Goal: Find specific page/section: Find specific page/section

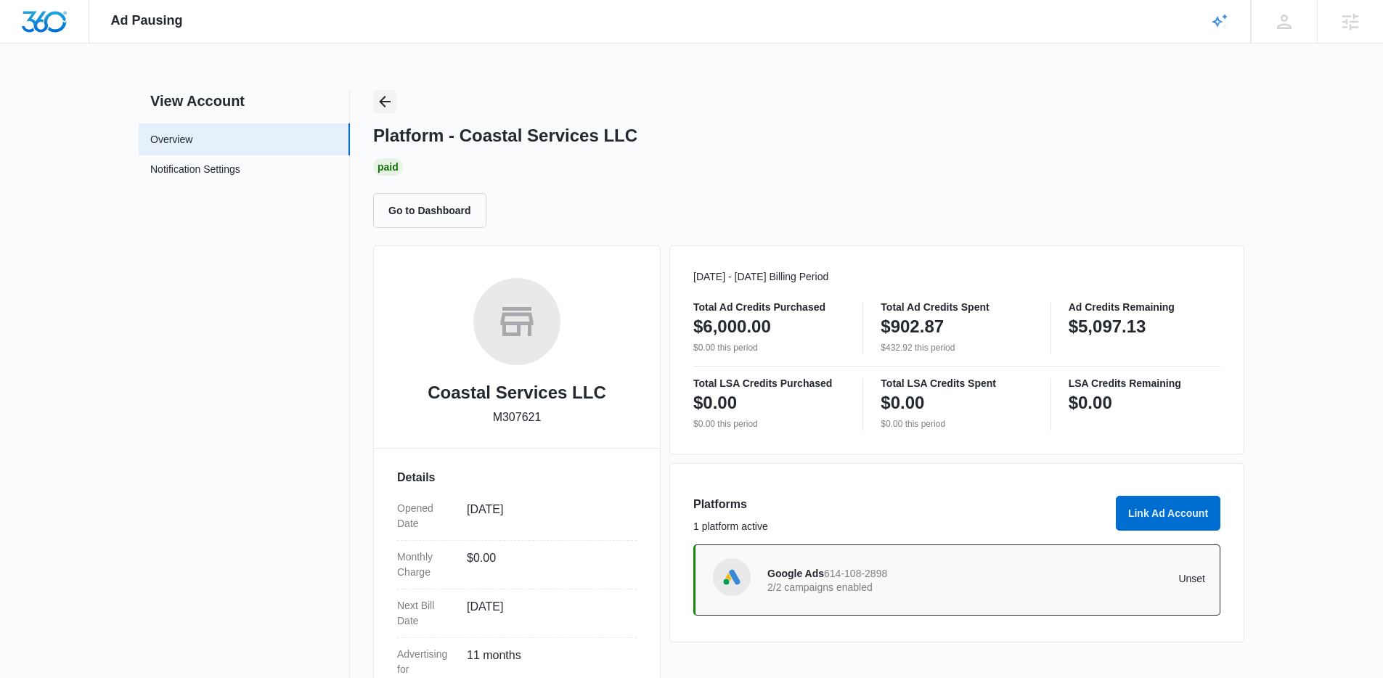
drag, startPoint x: 365, startPoint y: 95, endPoint x: 377, endPoint y: 99, distance: 13.1
click at [367, 96] on div "View Account Overview Notification Settings 0 Platform - Coastal Services LLC P…" at bounding box center [691, 473] width 1105 height 767
click at [385, 99] on icon "Back" at bounding box center [384, 101] width 17 height 17
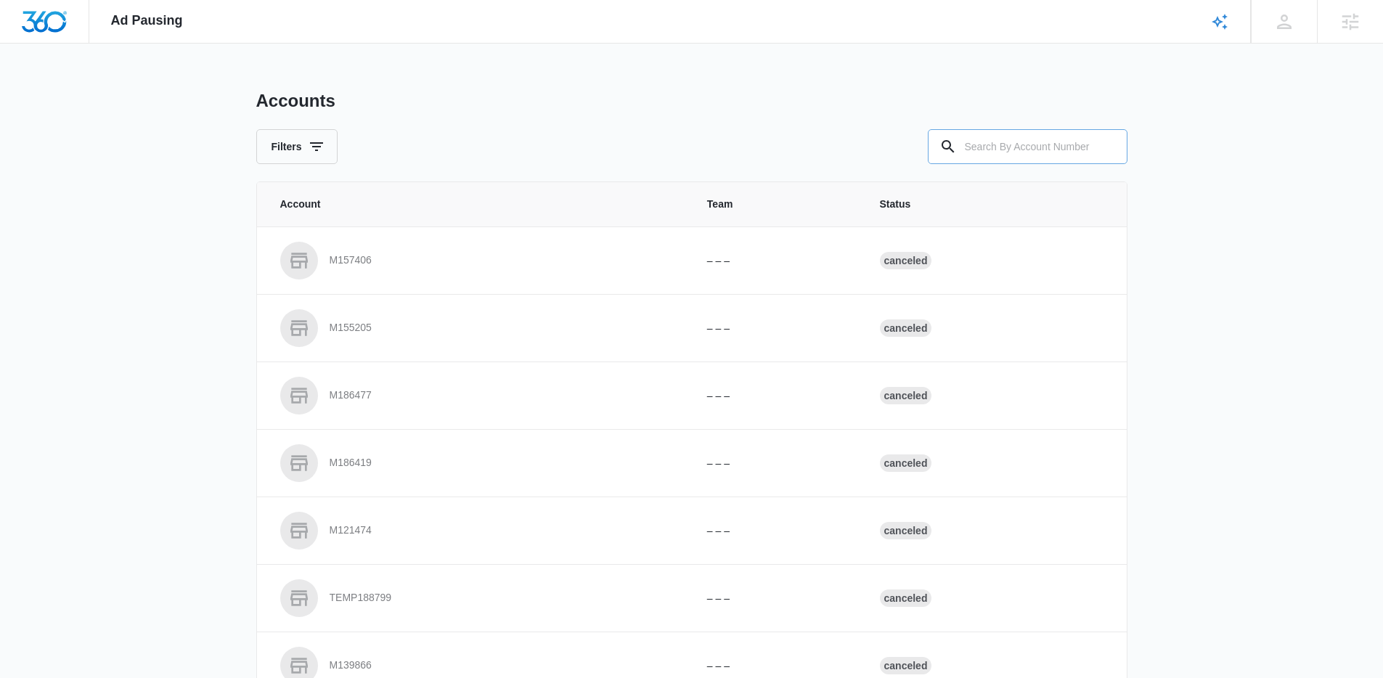
drag, startPoint x: 972, startPoint y: 130, endPoint x: 969, endPoint y: 137, distance: 7.8
click at [972, 131] on input "text" at bounding box center [1028, 146] width 200 height 35
paste input "M324366"
type input "M324366"
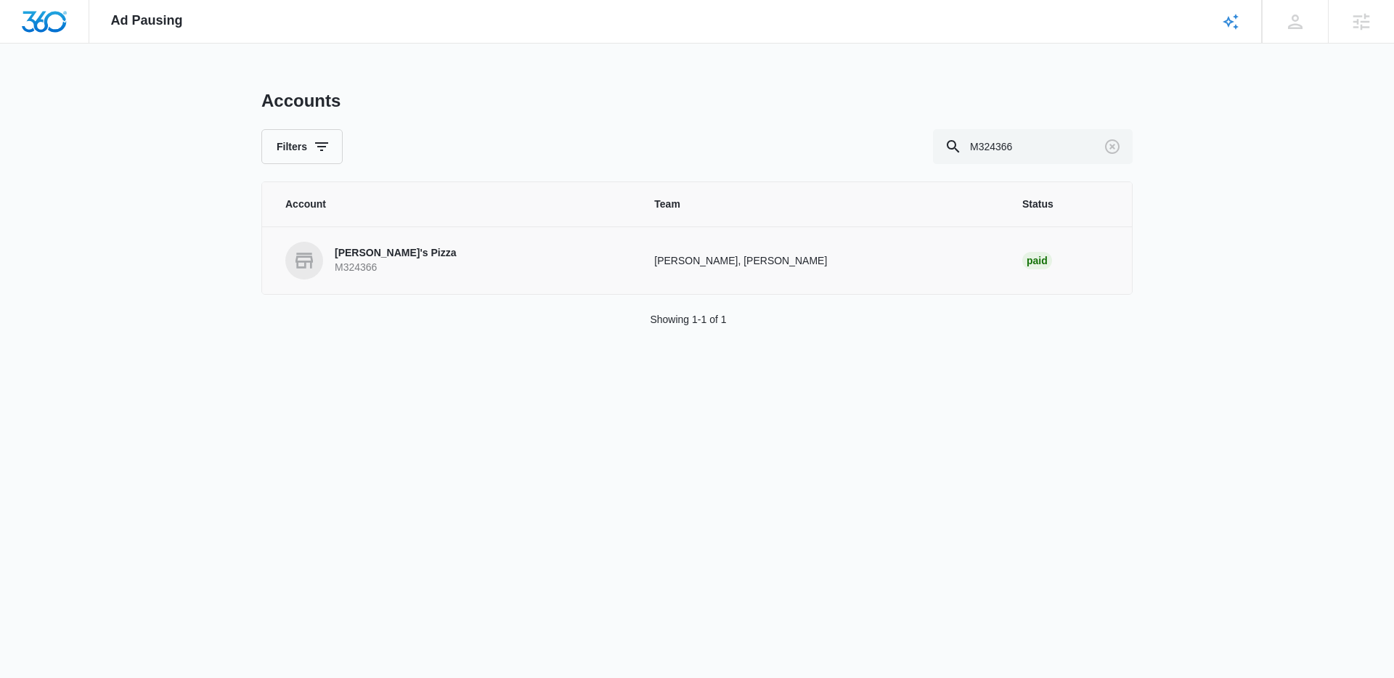
click at [355, 240] on td "[PERSON_NAME]'s Pizza M324366" at bounding box center [449, 260] width 375 height 68
click at [359, 250] on p "Danny's Pizza" at bounding box center [395, 253] width 121 height 15
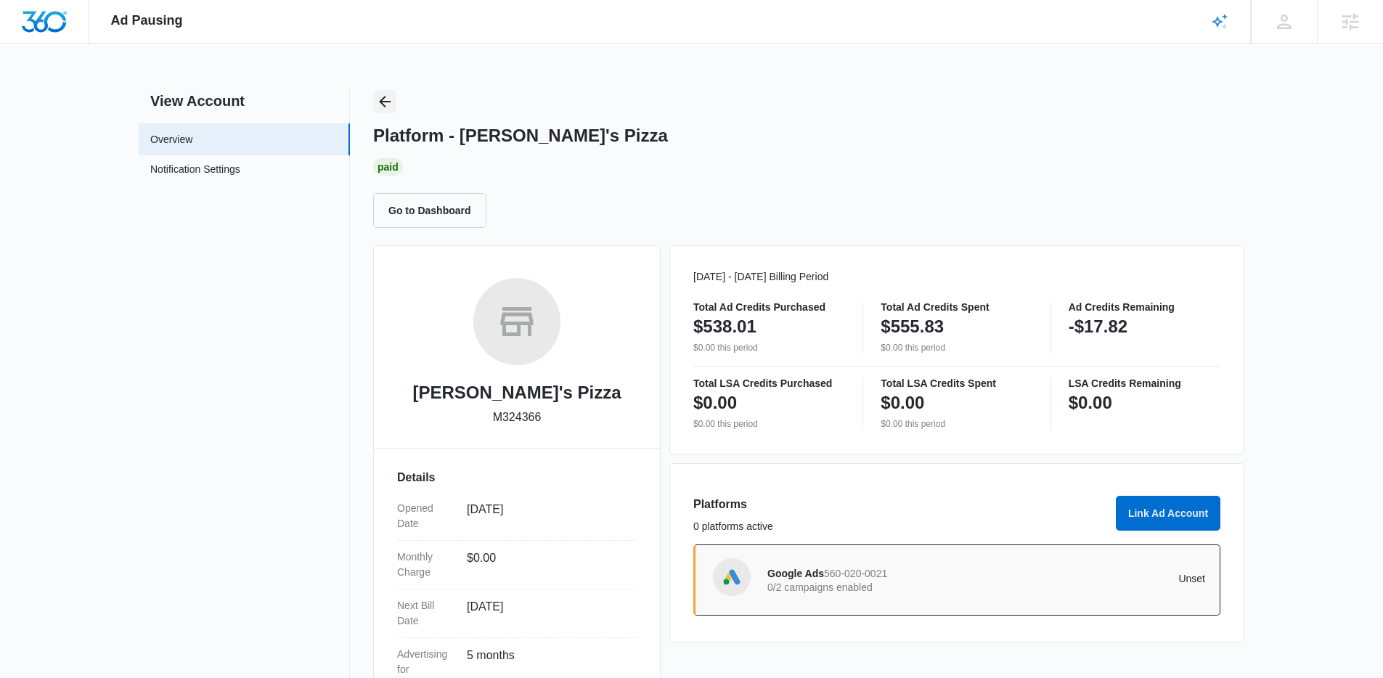
click at [374, 102] on button "Back" at bounding box center [384, 101] width 23 height 23
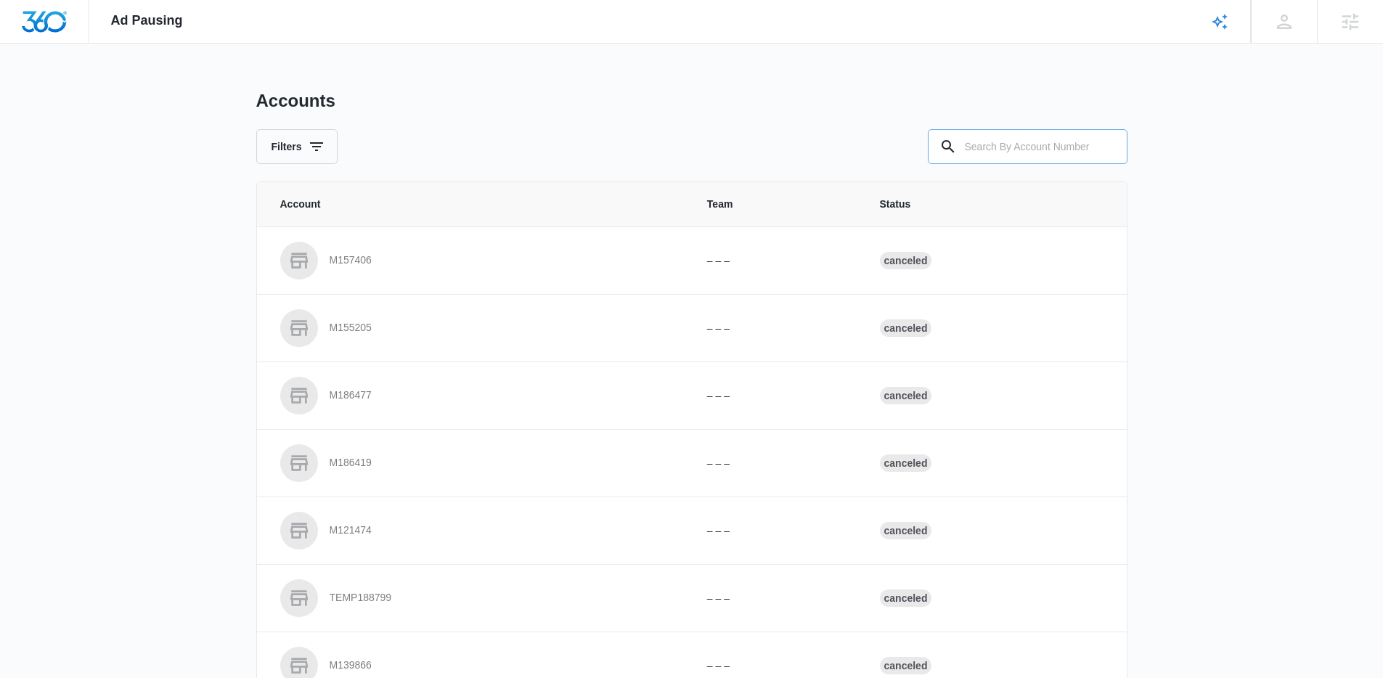
click at [1036, 144] on input "text" at bounding box center [1028, 146] width 200 height 35
type input "M6911"
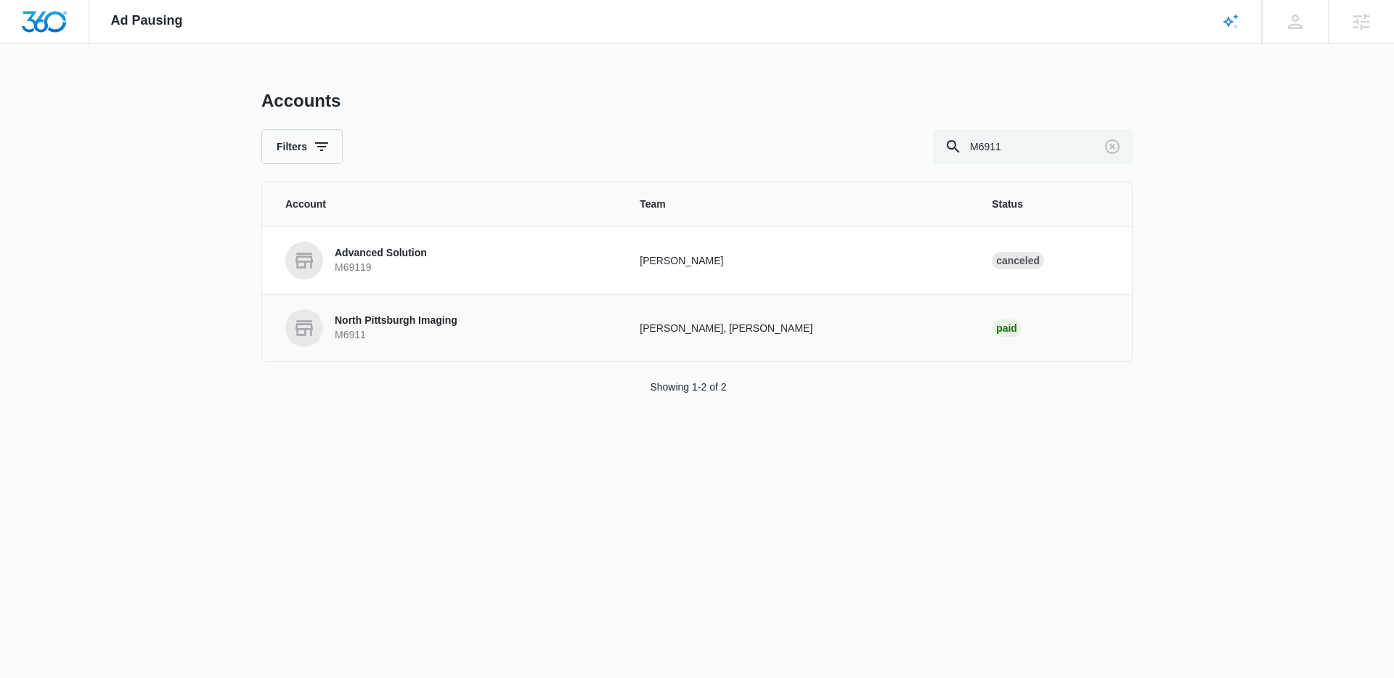
click at [366, 330] on p "M6911" at bounding box center [396, 335] width 123 height 15
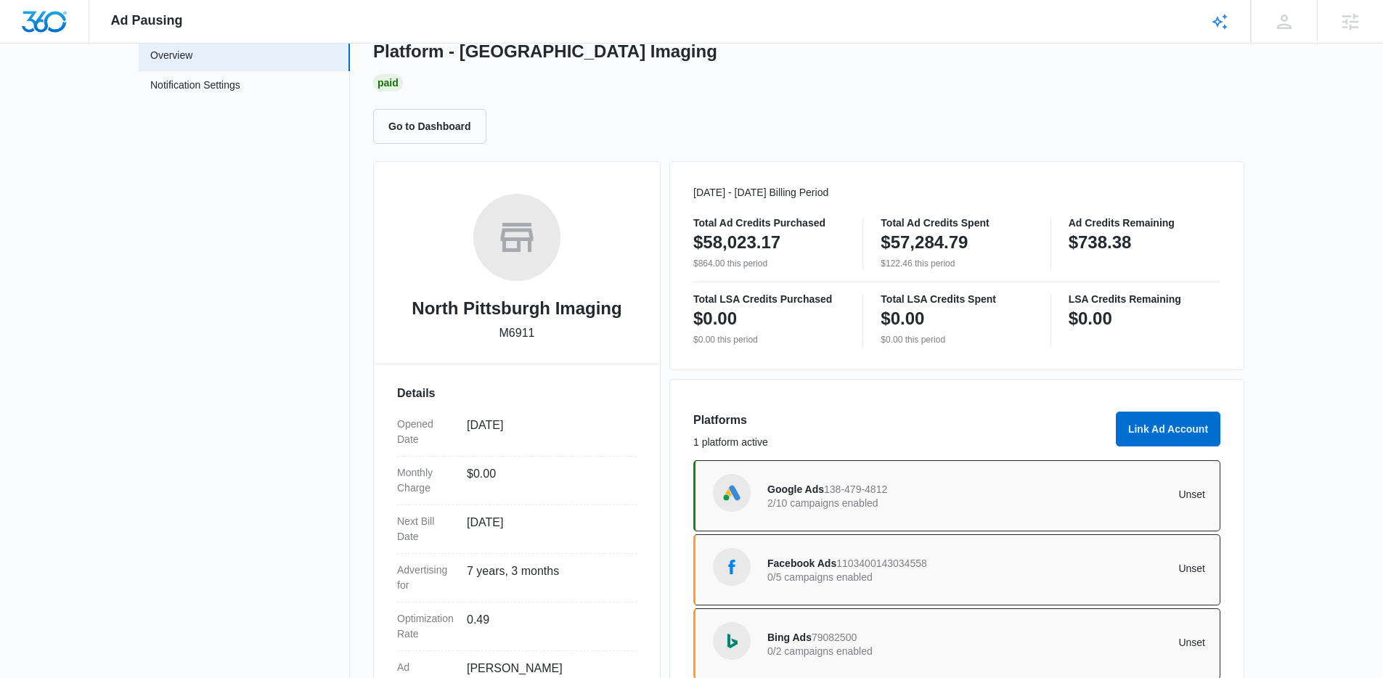
scroll to position [65, 0]
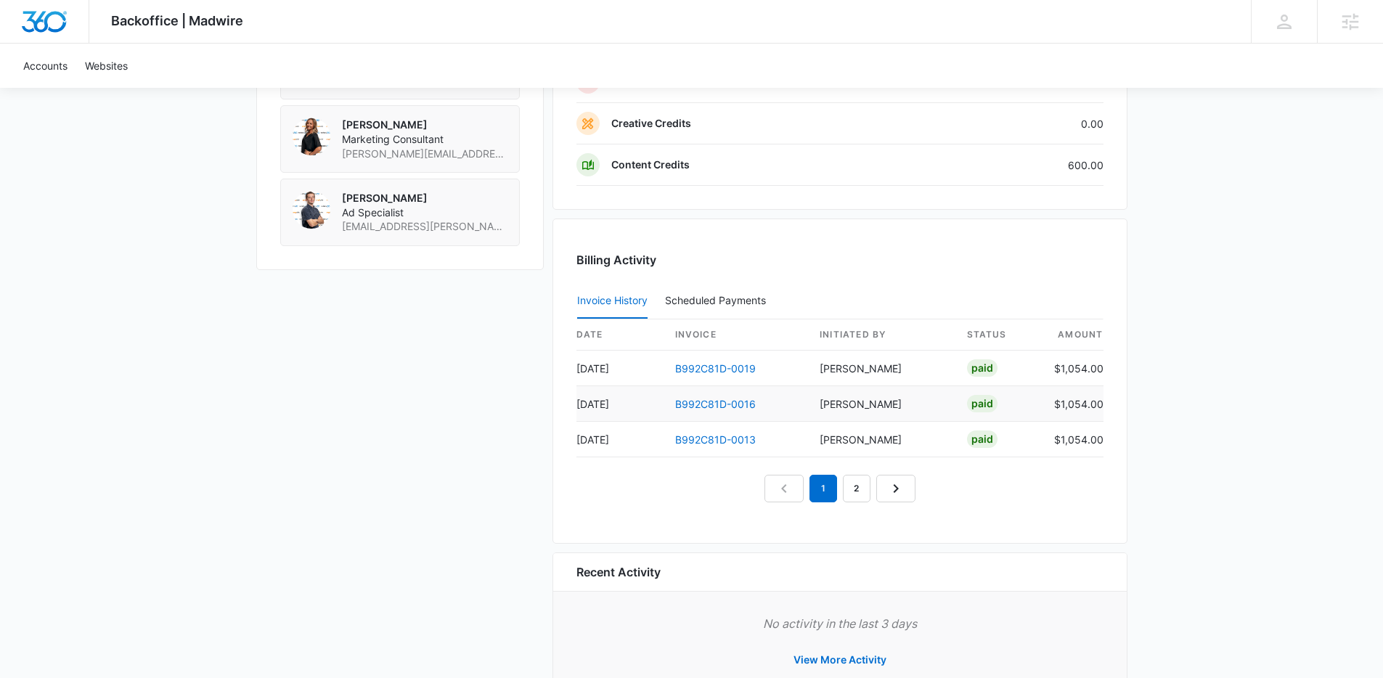
scroll to position [1328, 0]
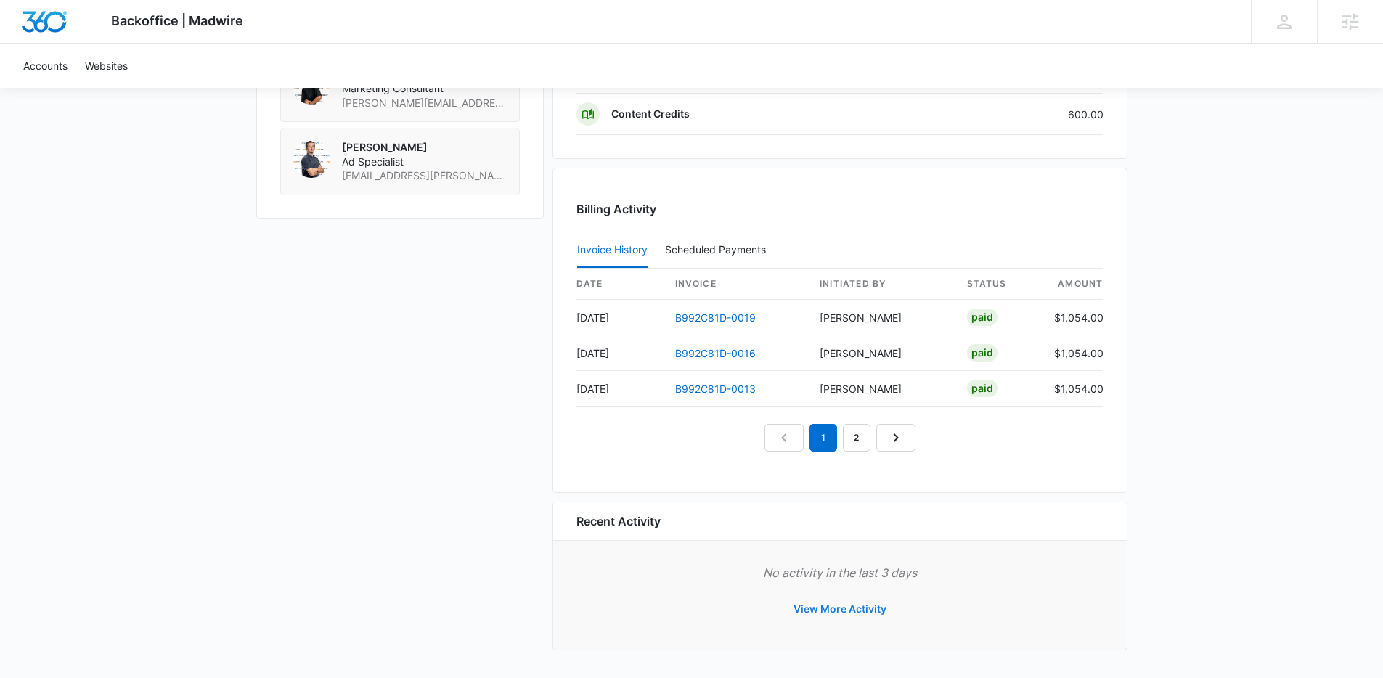
click at [869, 613] on button "View More Activity" at bounding box center [840, 609] width 122 height 35
